Goal: Information Seeking & Learning: Learn about a topic

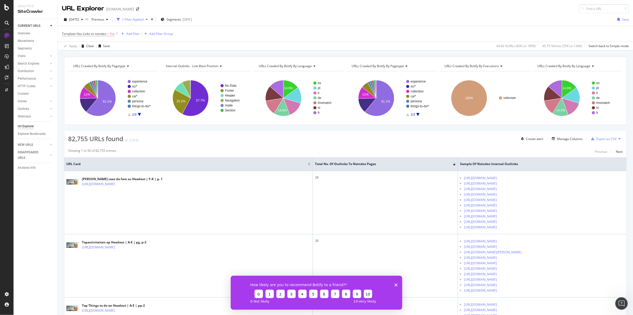
click at [396, 283] on icon "Close survey" at bounding box center [395, 284] width 3 height 3
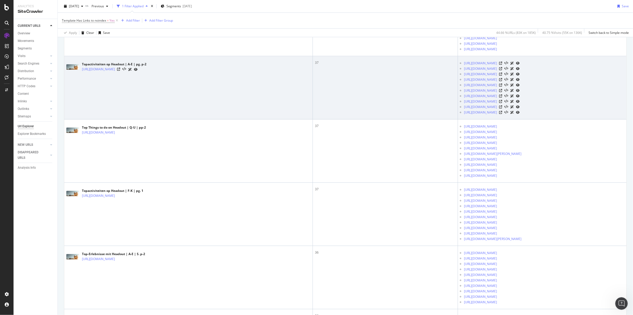
scroll to position [200, 0]
